Goal: Task Accomplishment & Management: Manage account settings

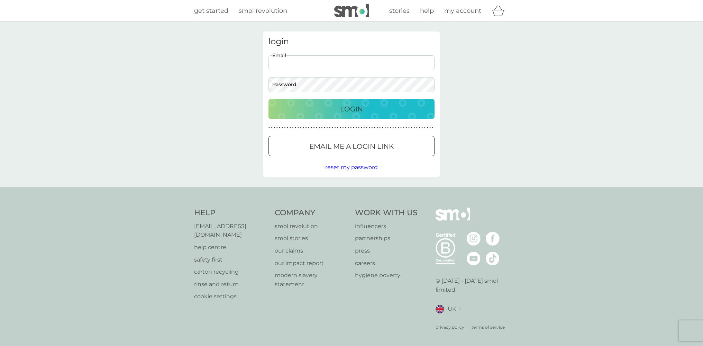
click at [321, 62] on input "Email" at bounding box center [351, 62] width 166 height 15
type input "annejudithjabir@gmail.com"
click at [268, 99] on button "Login" at bounding box center [351, 109] width 166 height 20
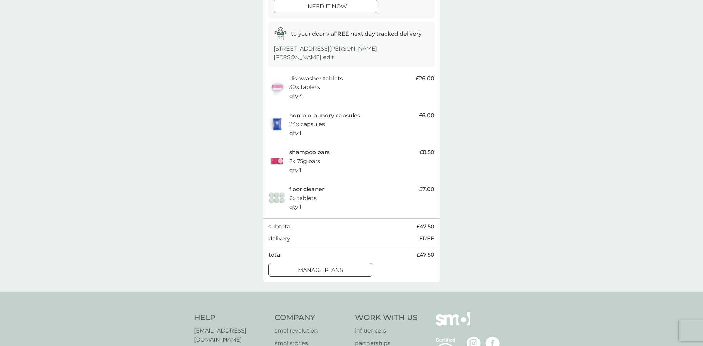
scroll to position [105, 0]
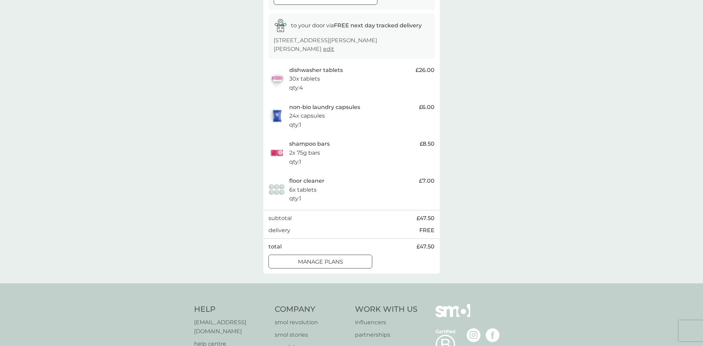
click at [328, 258] on div at bounding box center [320, 261] width 25 height 7
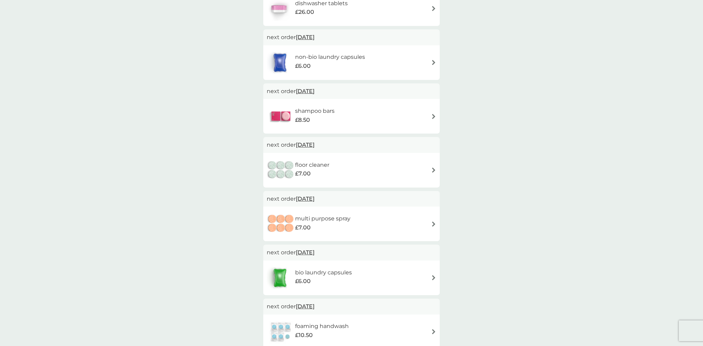
scroll to position [163, 0]
click at [310, 143] on span "[DATE]" at bounding box center [305, 143] width 19 height 13
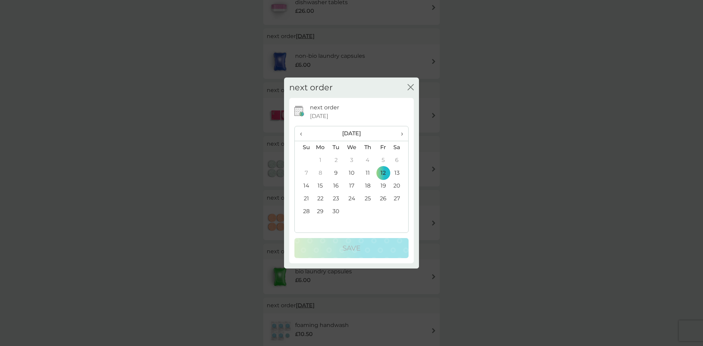
click at [335, 209] on td "30" at bounding box center [336, 211] width 16 height 13
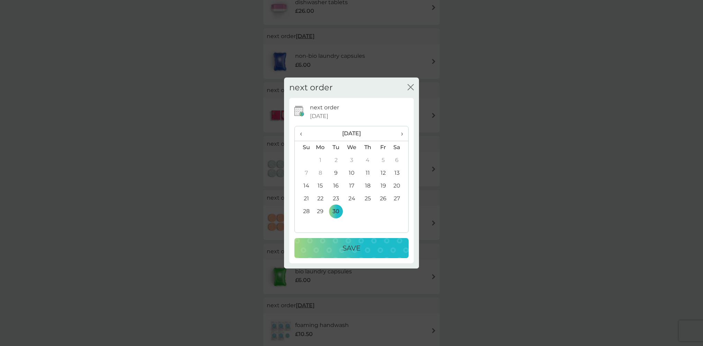
click at [358, 242] on button "Save" at bounding box center [351, 248] width 114 height 20
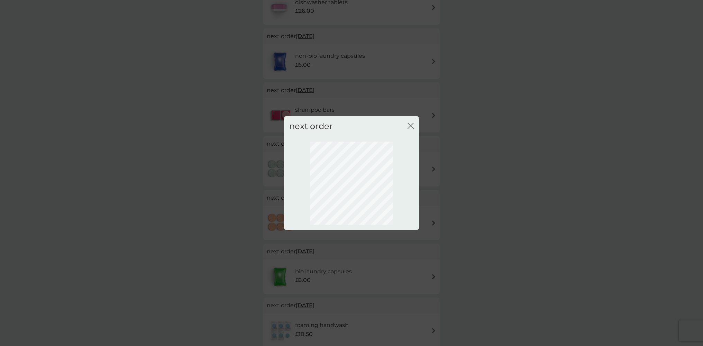
scroll to position [0, 0]
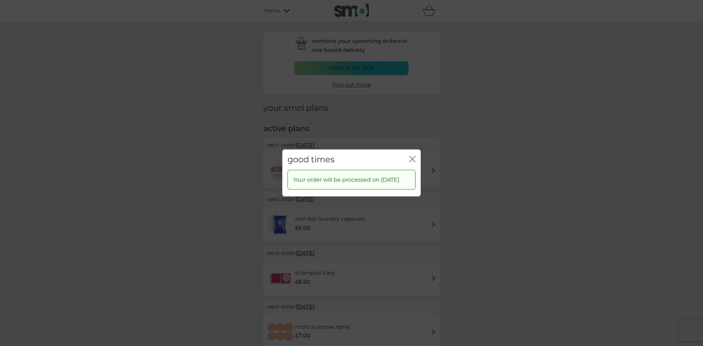
click at [414, 156] on icon "close" at bounding box center [412, 159] width 6 height 6
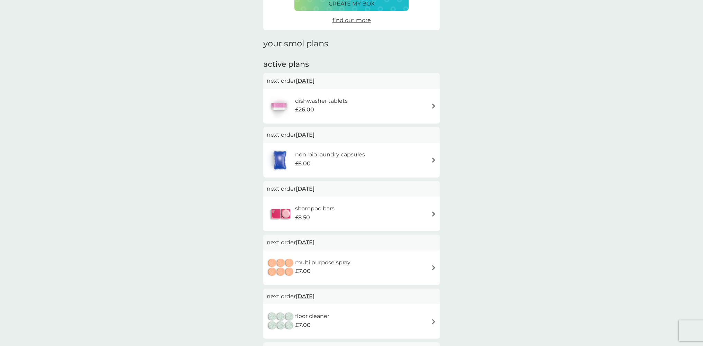
scroll to position [66, 0]
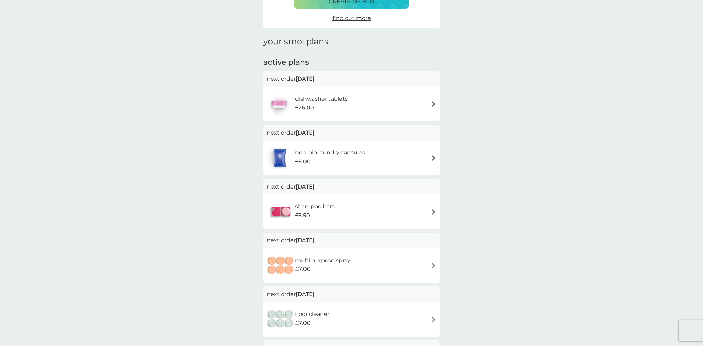
click at [434, 212] on img at bounding box center [433, 211] width 5 height 5
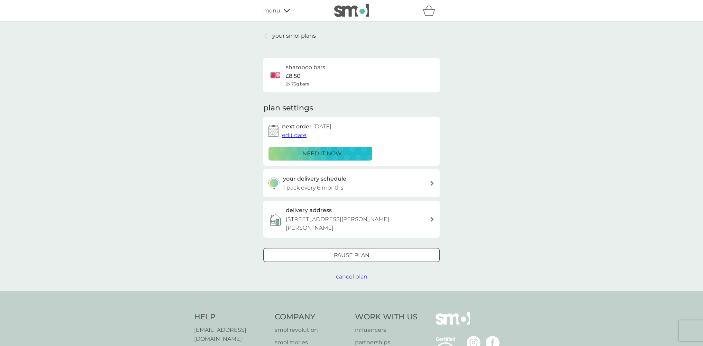
scroll to position [1, 0]
click at [298, 135] on span "edit date" at bounding box center [294, 133] width 25 height 7
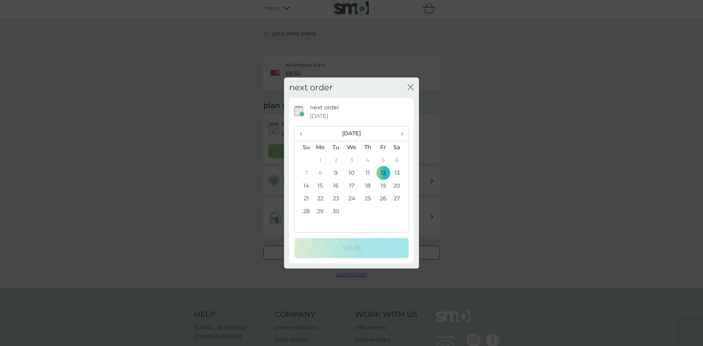
scroll to position [2, 0]
click at [337, 208] on td "30" at bounding box center [336, 211] width 16 height 13
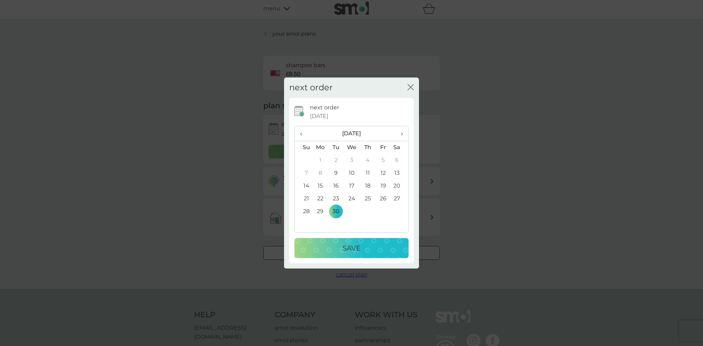
click at [367, 244] on div "Save" at bounding box center [351, 247] width 100 height 11
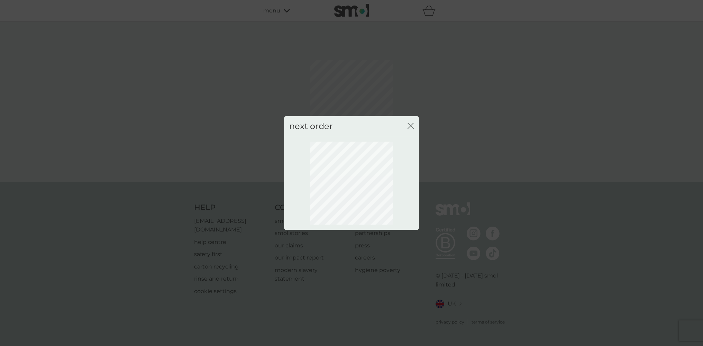
scroll to position [0, 0]
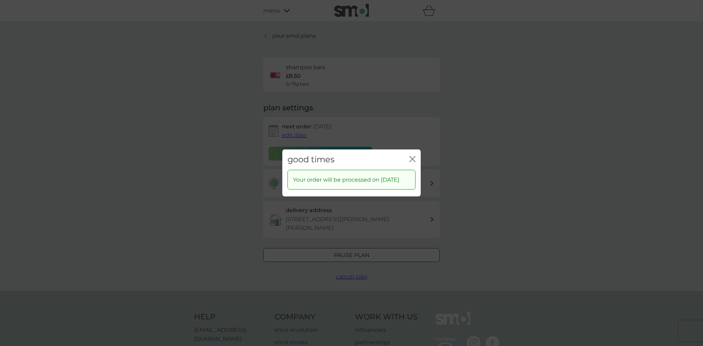
click at [411, 156] on icon "close" at bounding box center [412, 159] width 6 height 6
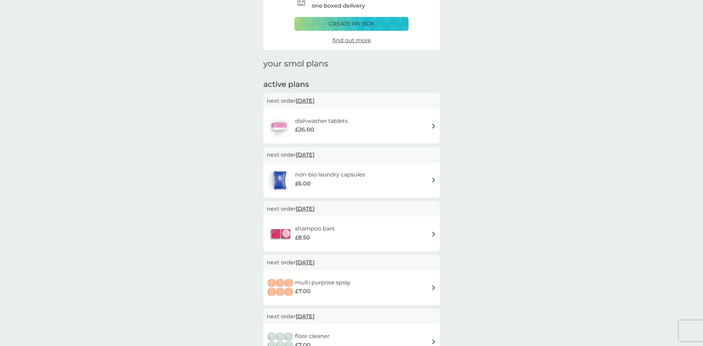
scroll to position [40, 0]
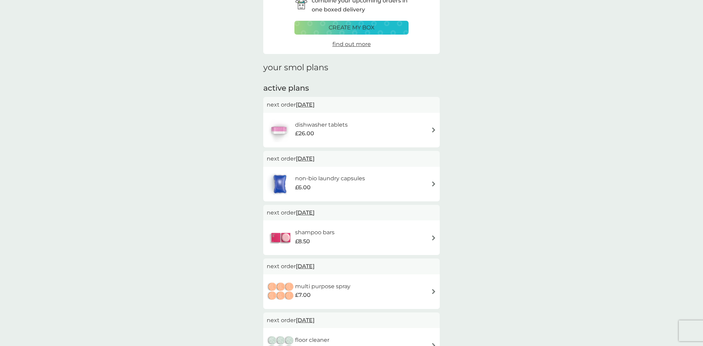
click at [432, 128] on img at bounding box center [433, 129] width 5 height 5
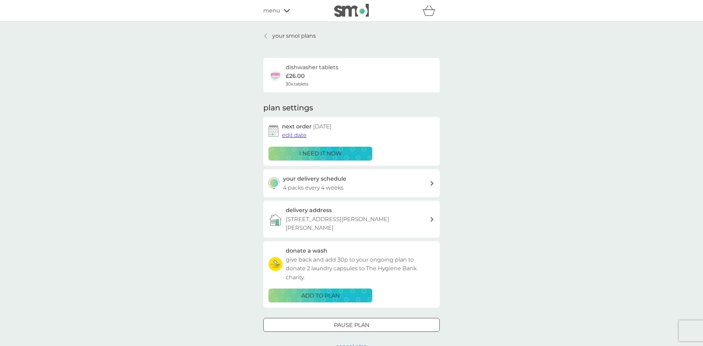
click at [296, 135] on span "edit date" at bounding box center [294, 135] width 25 height 7
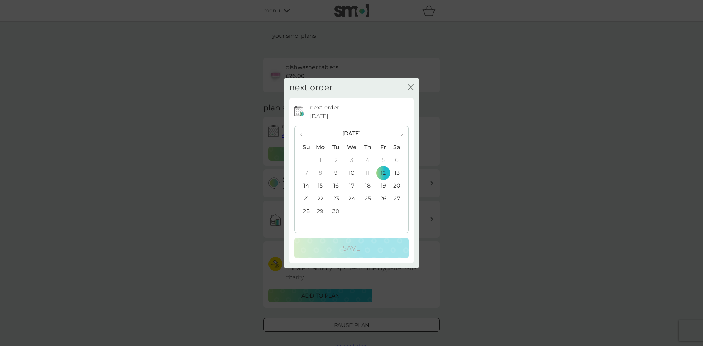
click at [335, 210] on td "30" at bounding box center [336, 211] width 16 height 13
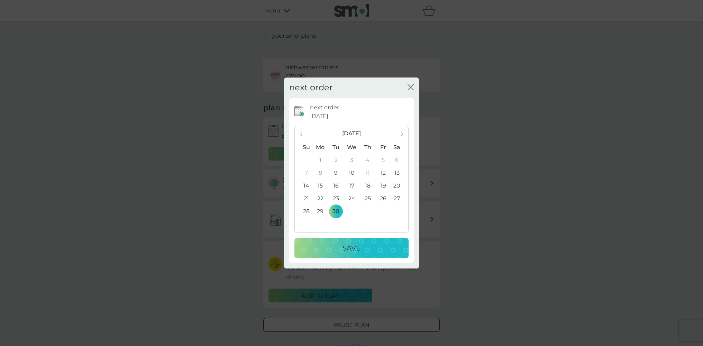
click at [361, 246] on div "Save" at bounding box center [351, 247] width 100 height 11
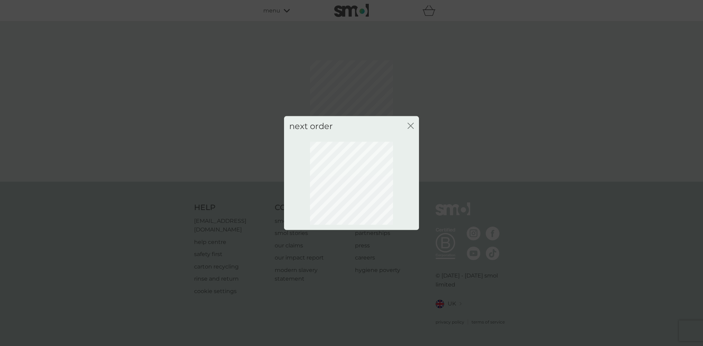
click at [410, 123] on icon "close" at bounding box center [410, 126] width 6 height 6
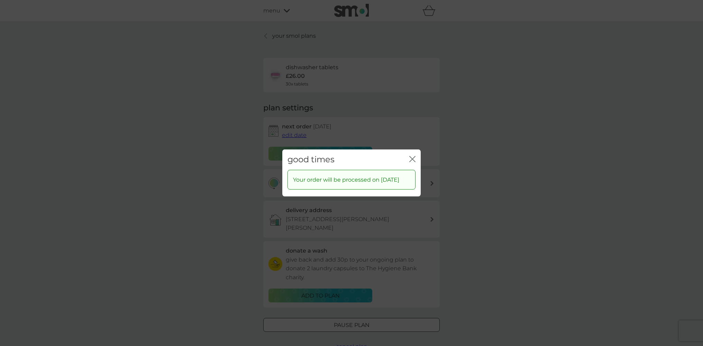
click at [464, 126] on div "good times close Your order will be processed on [DATE]" at bounding box center [351, 173] width 703 height 346
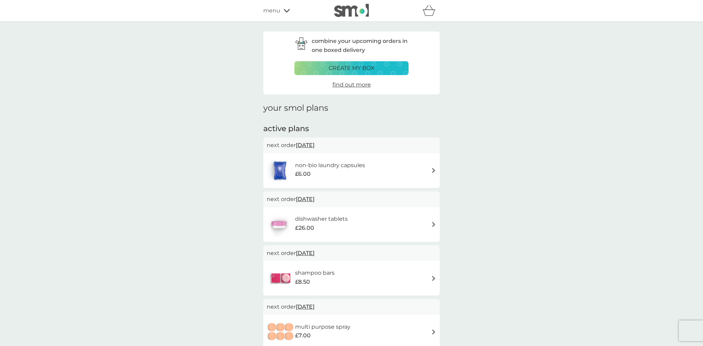
scroll to position [40, 0]
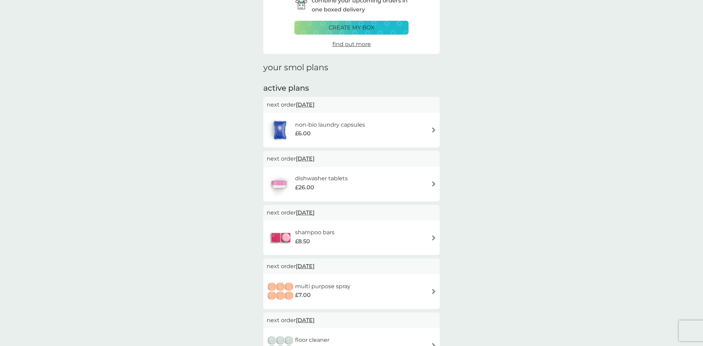
click at [434, 127] on div "non-bio laundry capsules £6.00" at bounding box center [351, 130] width 169 height 24
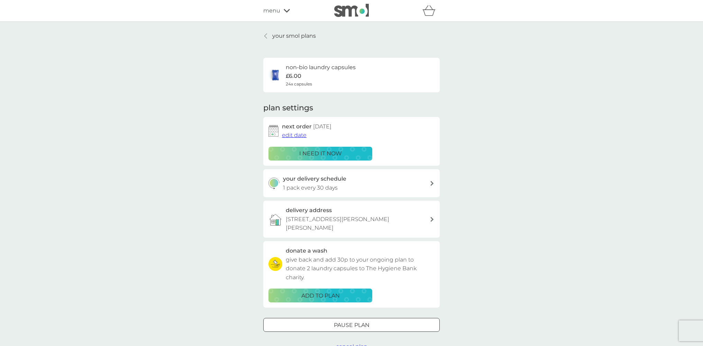
click at [298, 134] on span "edit date" at bounding box center [294, 135] width 25 height 7
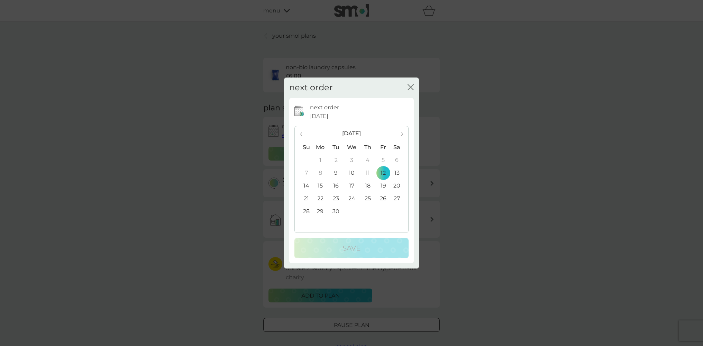
click at [336, 209] on td "30" at bounding box center [336, 211] width 16 height 13
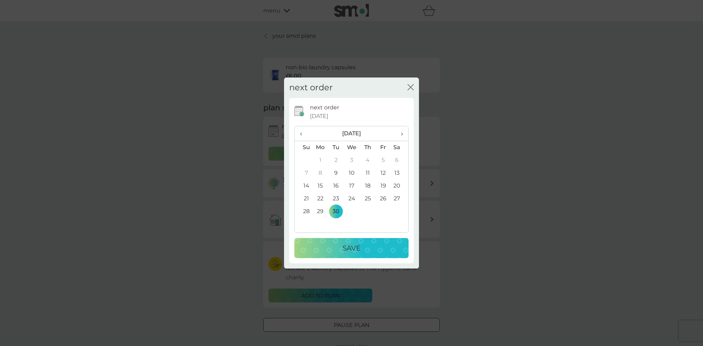
click at [359, 244] on p "Save" at bounding box center [351, 247] width 18 height 11
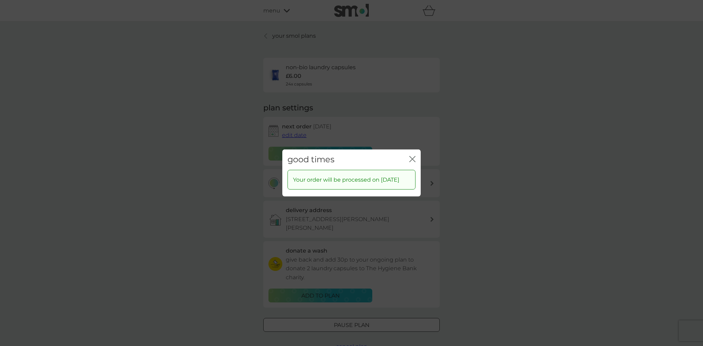
click at [413, 156] on icon "close" at bounding box center [412, 159] width 6 height 6
